Goal: Check status: Check status

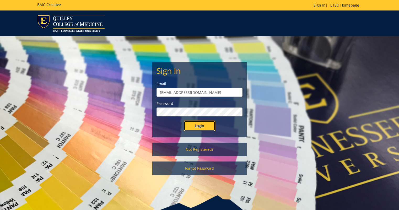
click at [198, 125] on input "Login" at bounding box center [199, 126] width 31 height 10
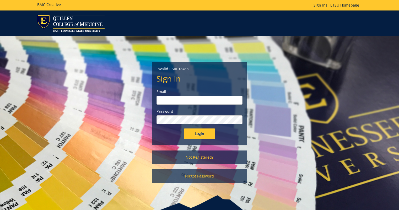
type input "[EMAIL_ADDRESS][DOMAIN_NAME]"
click at [200, 130] on input "Login" at bounding box center [199, 133] width 31 height 10
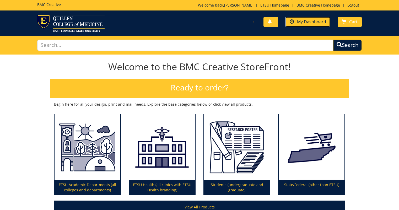
click at [317, 22] on span "My Dashboard" at bounding box center [311, 22] width 29 height 6
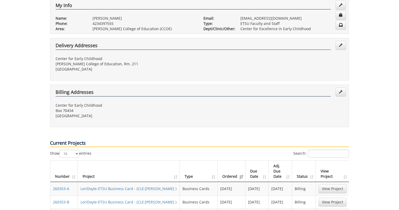
scroll to position [157, 0]
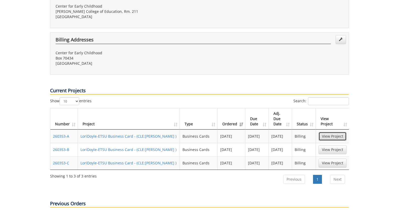
click at [334, 132] on link "View Project" at bounding box center [332, 136] width 28 height 9
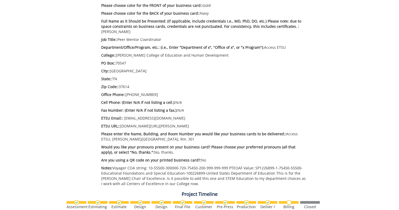
scroll to position [167, 0]
